Goal: Find specific page/section: Find specific page/section

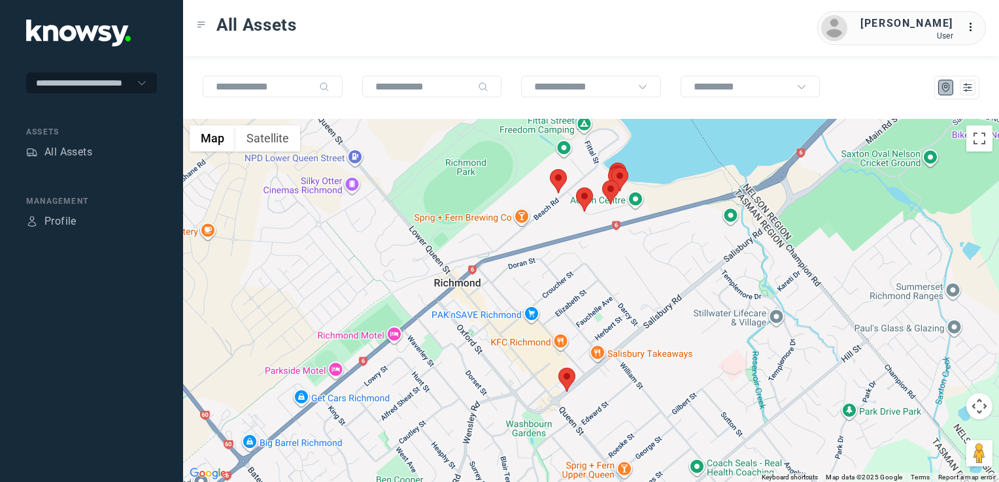
click at [571, 384] on img at bounding box center [566, 380] width 17 height 24
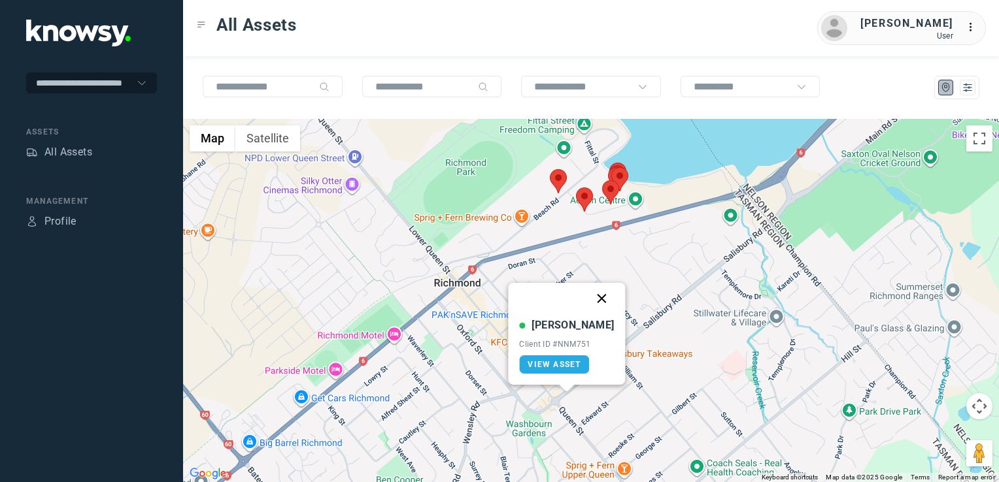
click at [591, 299] on button "Close" at bounding box center [601, 298] width 31 height 31
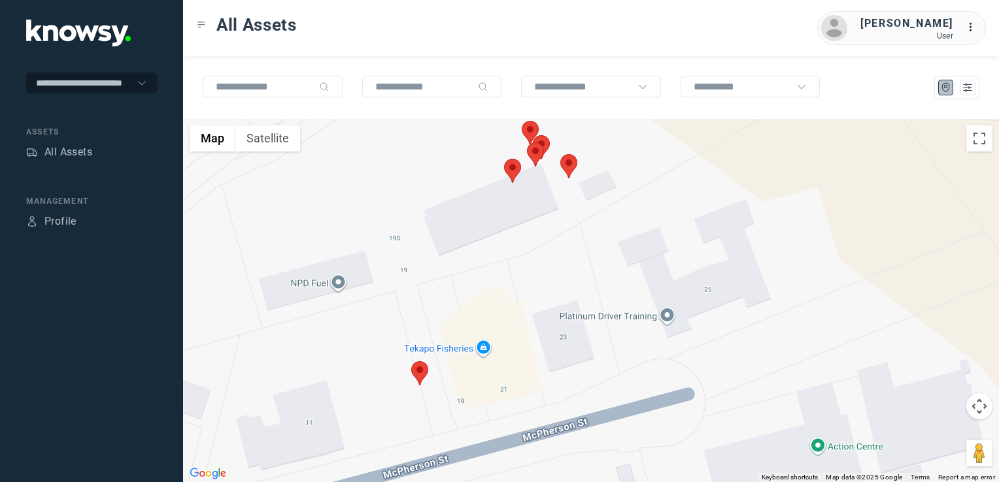
click at [571, 168] on img at bounding box center [568, 166] width 17 height 24
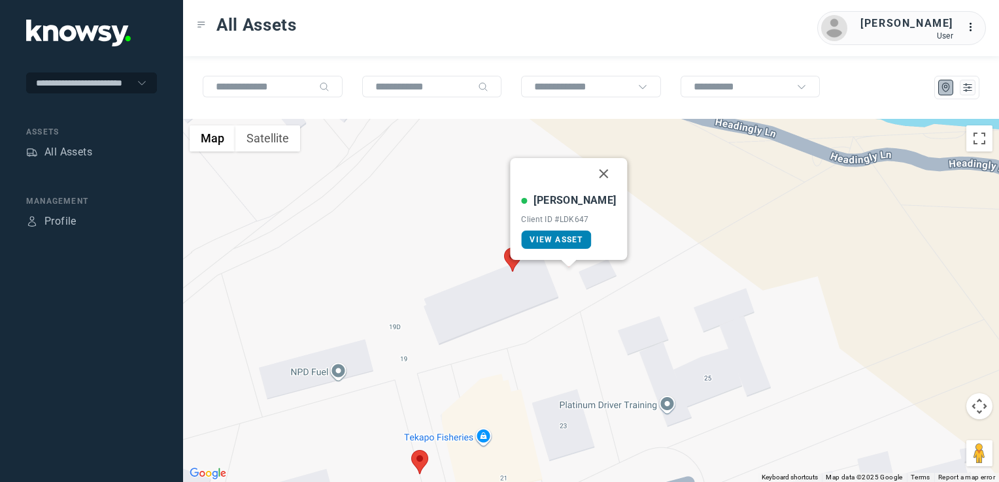
click at [573, 241] on span "View Asset" at bounding box center [555, 239] width 53 height 9
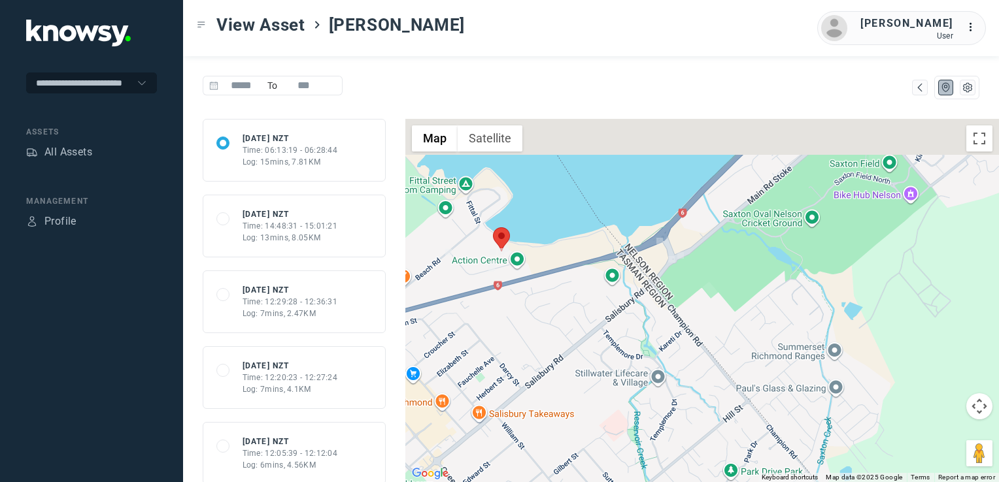
drag, startPoint x: 754, startPoint y: 350, endPoint x: 648, endPoint y: 454, distance: 147.9
click at [651, 452] on div at bounding box center [701, 300] width 593 height 363
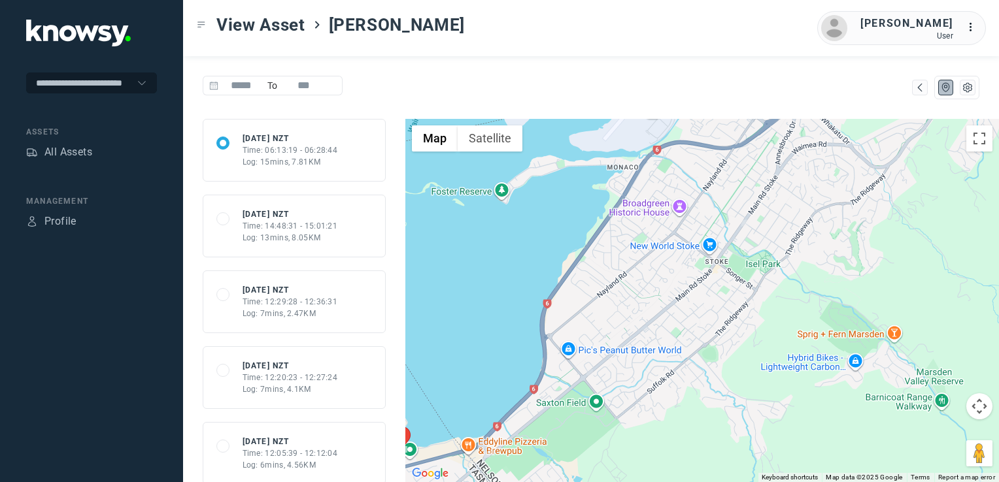
click at [271, 234] on div "Log: 13mins, 8.05KM" at bounding box center [289, 238] width 95 height 12
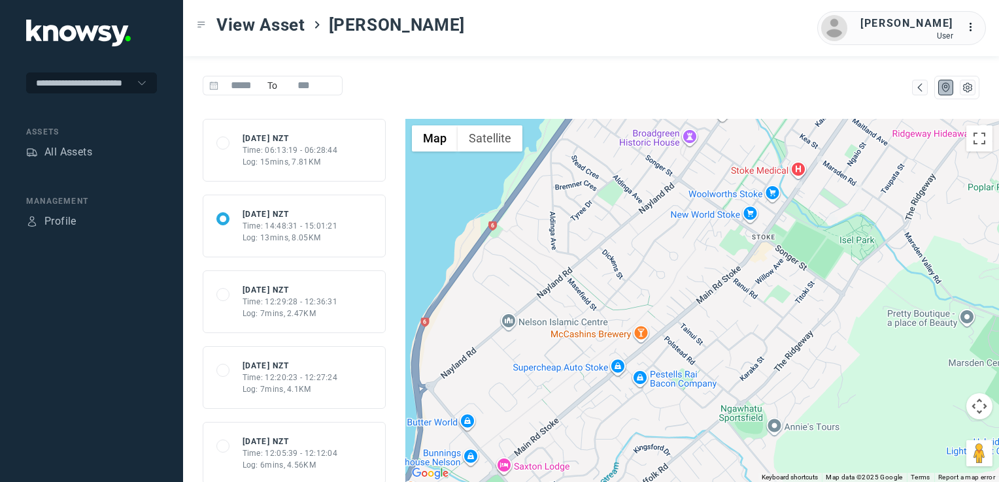
click at [288, 160] on div "Log: 15mins, 7.81KM" at bounding box center [289, 162] width 95 height 12
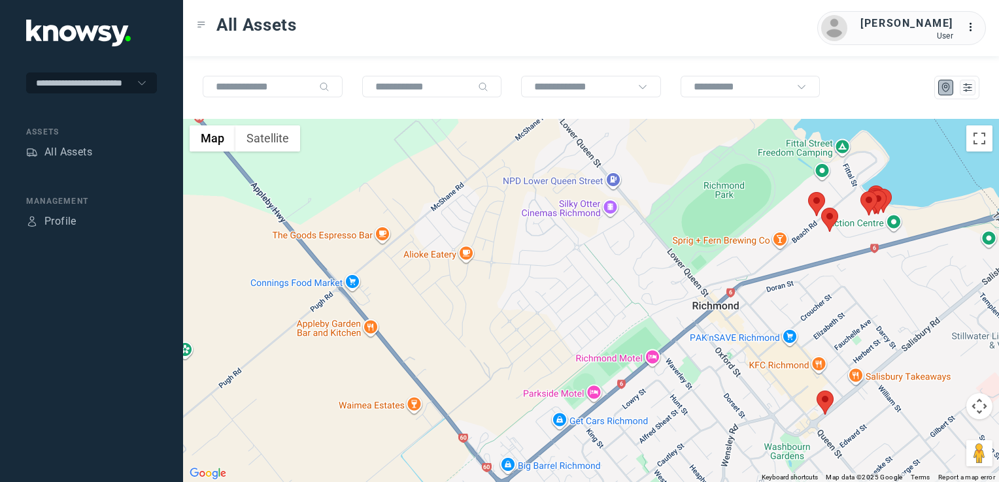
drag, startPoint x: 743, startPoint y: 361, endPoint x: 715, endPoint y: 401, distance: 48.4
click at [716, 401] on div at bounding box center [591, 300] width 816 height 363
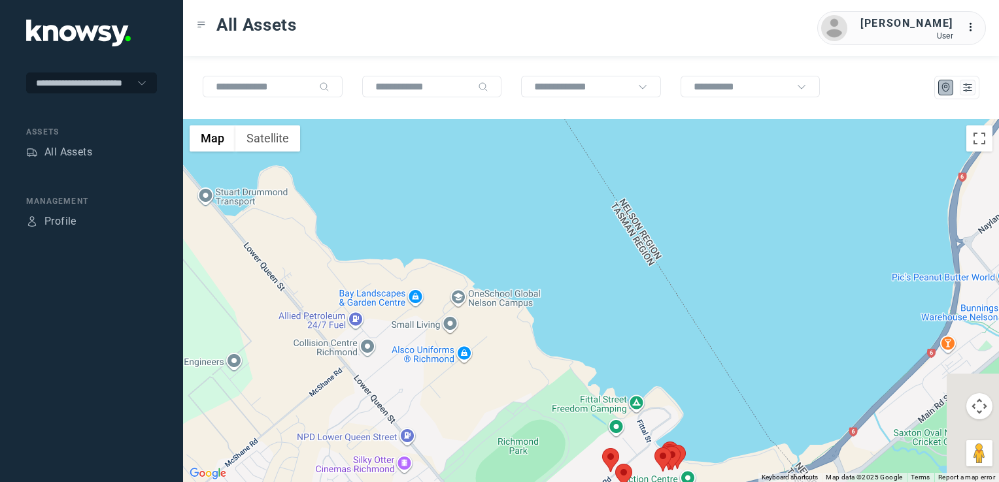
drag, startPoint x: 761, startPoint y: 423, endPoint x: 745, endPoint y: 427, distance: 16.3
click at [740, 433] on div at bounding box center [591, 300] width 816 height 363
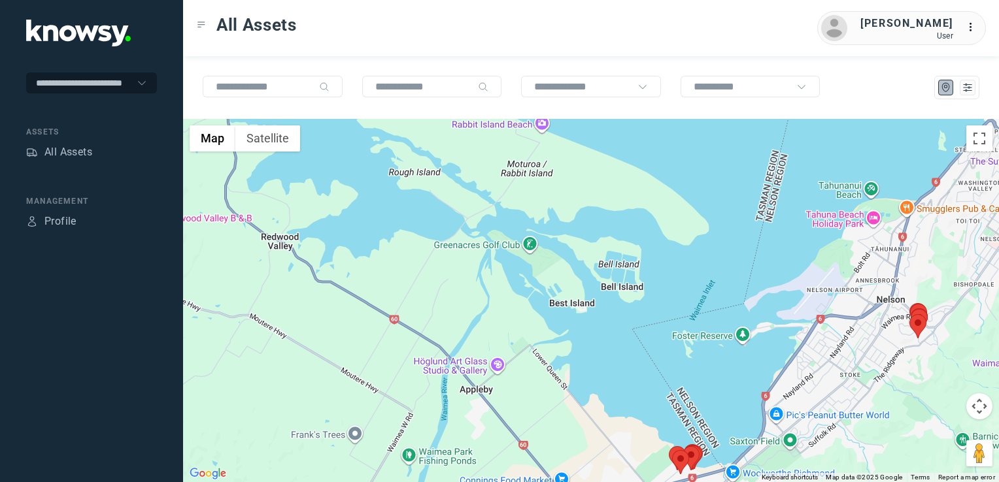
drag, startPoint x: 874, startPoint y: 356, endPoint x: 860, endPoint y: 365, distance: 17.0
click at [866, 361] on div at bounding box center [591, 300] width 816 height 363
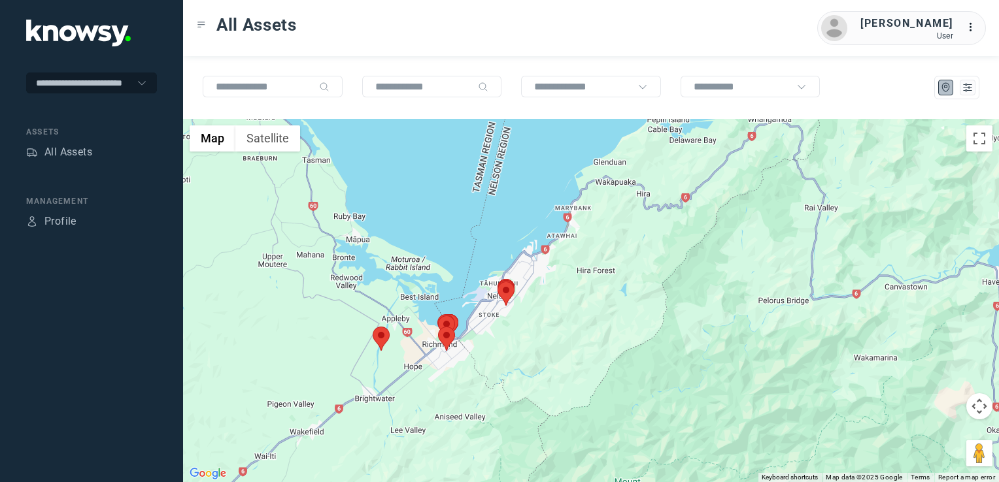
drag, startPoint x: 478, startPoint y: 316, endPoint x: 618, endPoint y: 320, distance: 139.3
click at [618, 320] on div at bounding box center [591, 300] width 816 height 363
